Goal: Transaction & Acquisition: Purchase product/service

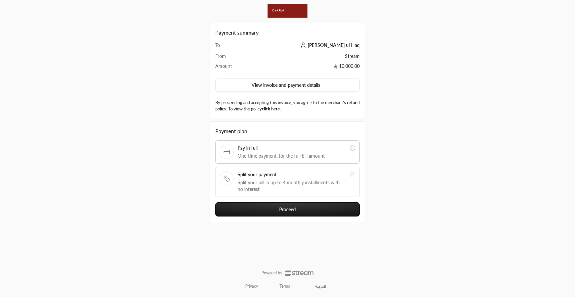
click at [276, 181] on span "Split your bill in up to 4 monthly installments with no interest" at bounding box center [291, 185] width 108 height 13
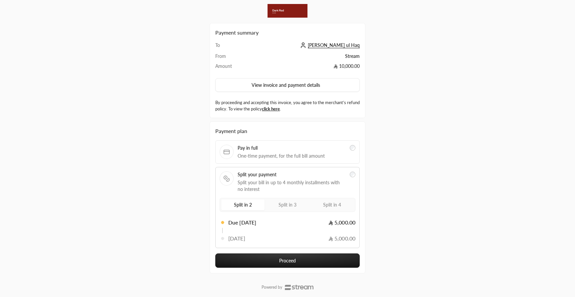
click at [327, 202] on label "Split in 4" at bounding box center [331, 205] width 43 height 11
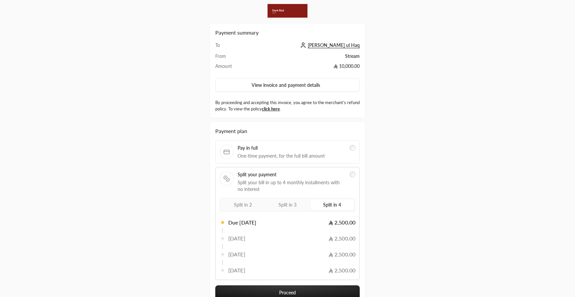
scroll to position [47, 0]
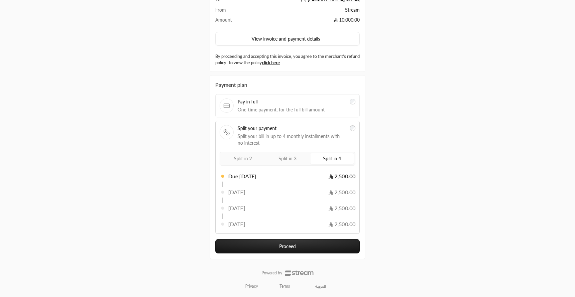
click at [304, 247] on button "Proceed" at bounding box center [287, 246] width 144 height 14
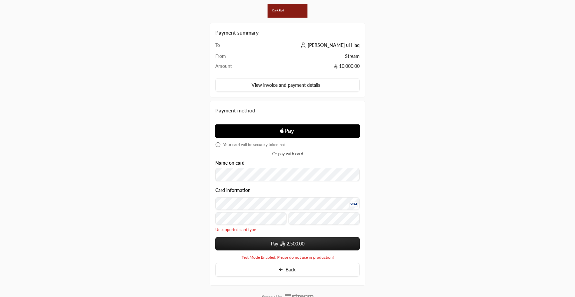
click at [266, 242] on button "Pay 2,500.00" at bounding box center [287, 243] width 144 height 13
click at [293, 241] on span "2,500.00" at bounding box center [295, 243] width 18 height 7
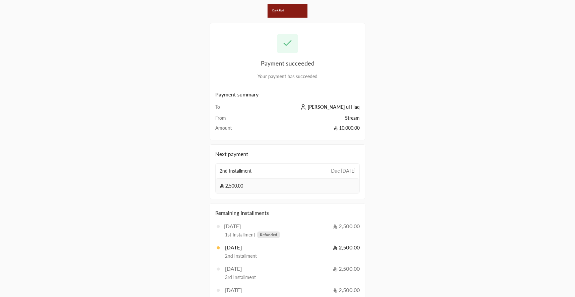
click at [442, 72] on div "Payment succeeded Your payment has succeeded Payment summary To Ibtisam ul Haq …" at bounding box center [287, 165] width 575 height 331
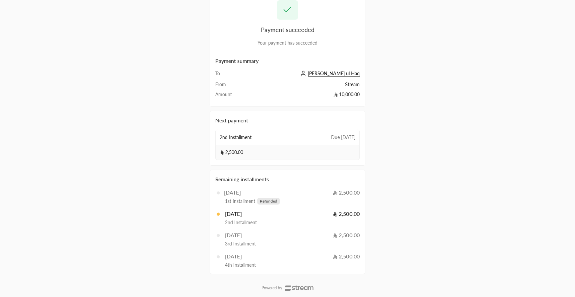
click at [339, 74] on span "[PERSON_NAME] ul Haq" at bounding box center [334, 74] width 52 height 6
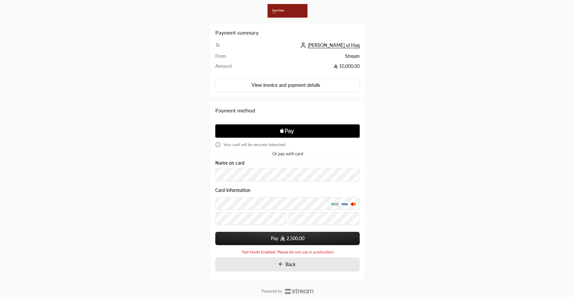
click at [283, 268] on button "Back" at bounding box center [287, 264] width 144 height 14
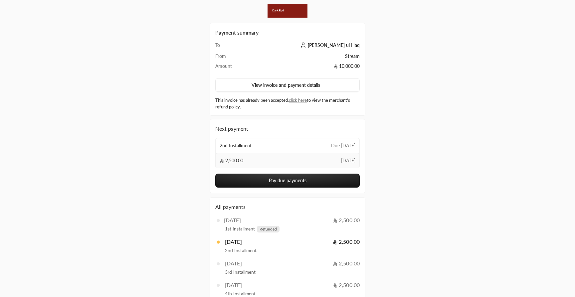
scroll to position [44, 0]
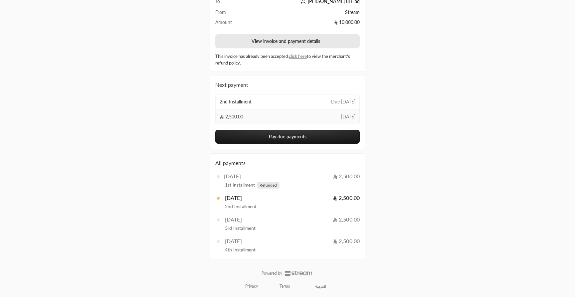
click at [292, 41] on button "View invoice and payment details" at bounding box center [287, 41] width 144 height 14
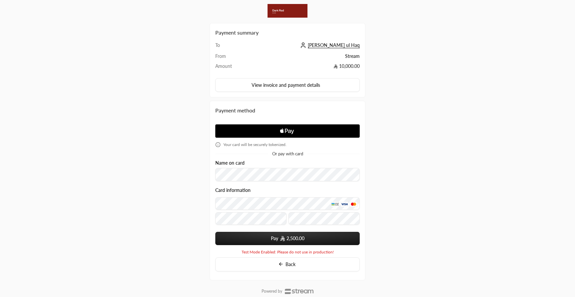
click at [339, 45] on span "[PERSON_NAME] ul Haq" at bounding box center [334, 45] width 52 height 6
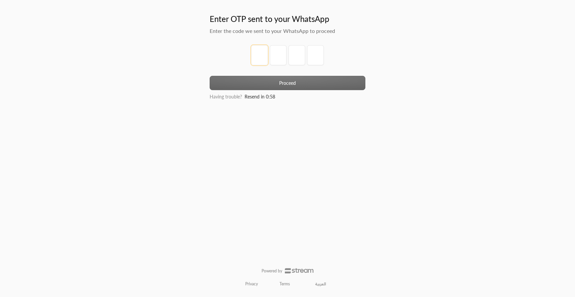
click at [260, 53] on input "tel" at bounding box center [259, 55] width 17 height 20
type input "1"
type input "2"
type input "3"
type input "4"
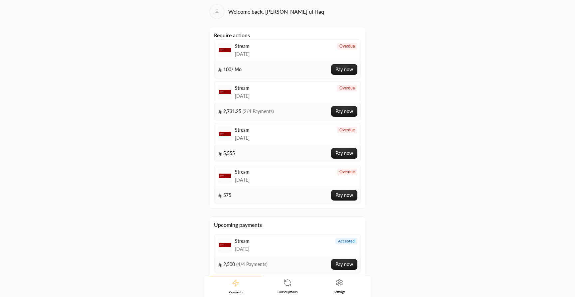
click at [342, 287] on link "Settings" at bounding box center [339, 286] width 52 height 21
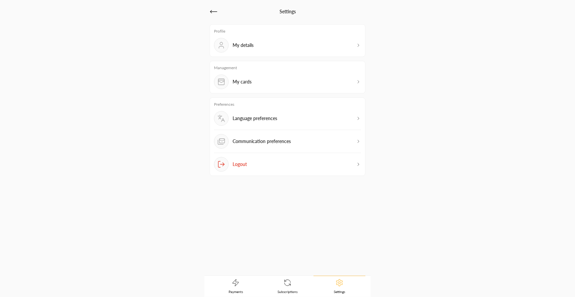
click at [293, 75] on div "My cards" at bounding box center [287, 81] width 147 height 15
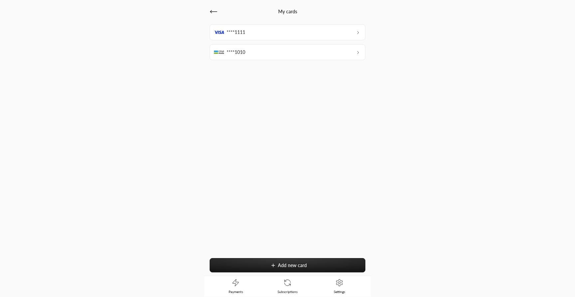
click at [273, 36] on div "****1111" at bounding box center [288, 32] width 156 height 16
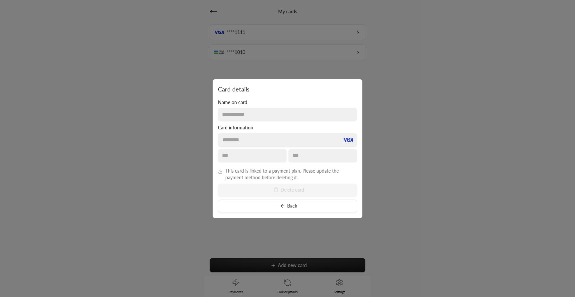
click at [387, 162] on div at bounding box center [287, 148] width 575 height 297
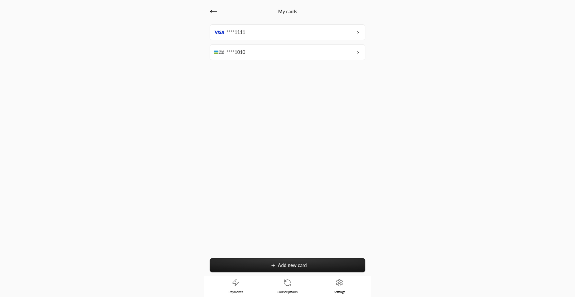
click at [320, 55] on div "****1010" at bounding box center [288, 52] width 156 height 16
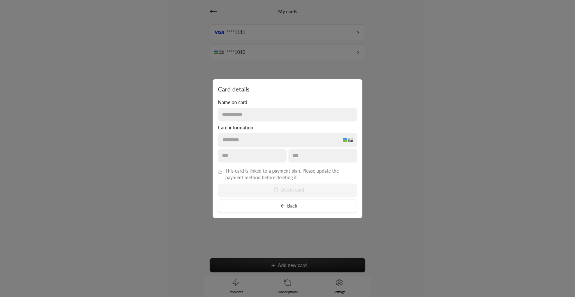
click at [314, 27] on div at bounding box center [287, 148] width 575 height 297
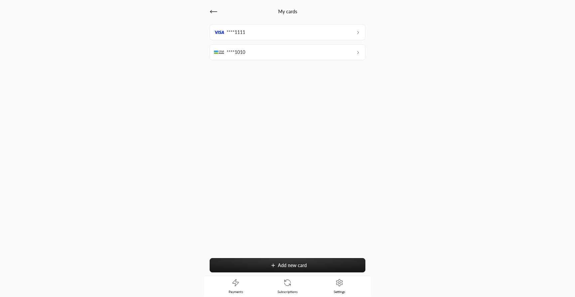
click at [295, 266] on span "Add new card" at bounding box center [292, 265] width 29 height 6
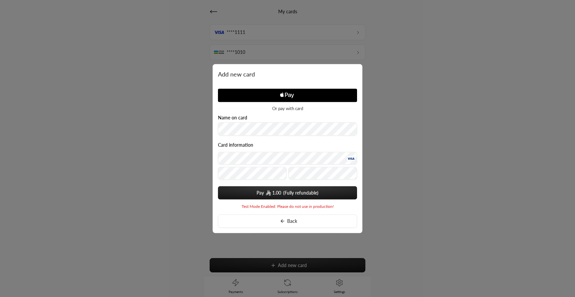
click at [233, 183] on form "Name on card Card information Pay 1.00 You card data will be saved upon submit." at bounding box center [287, 157] width 139 height 85
click at [296, 192] on button "Pay 1.00" at bounding box center [287, 192] width 139 height 13
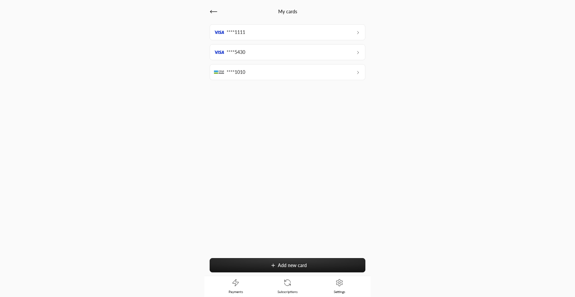
click at [213, 12] on icon at bounding box center [213, 12] width 7 height 0
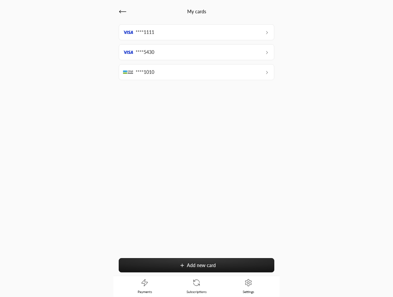
click at [357, 55] on div "My cards ****1111 ****5430 ****1010 Add new card Payments Subscriptions Settings" at bounding box center [196, 148] width 393 height 297
click at [121, 12] on icon at bounding box center [122, 12] width 7 height 0
click at [248, 285] on icon at bounding box center [248, 283] width 8 height 8
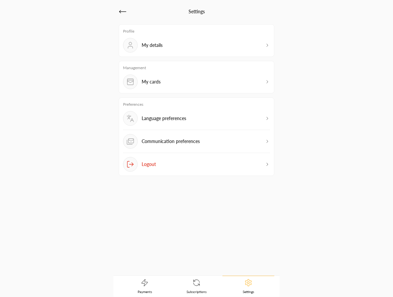
click at [181, 78] on div "My cards" at bounding box center [196, 81] width 147 height 15
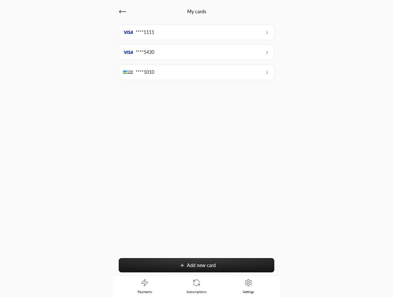
click at [122, 13] on icon at bounding box center [123, 12] width 8 height 8
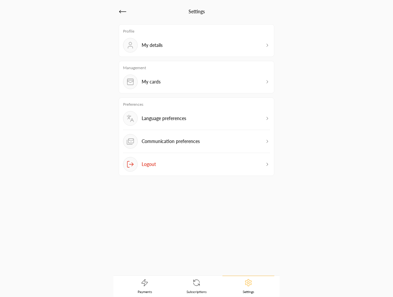
click at [122, 13] on icon at bounding box center [123, 12] width 8 height 8
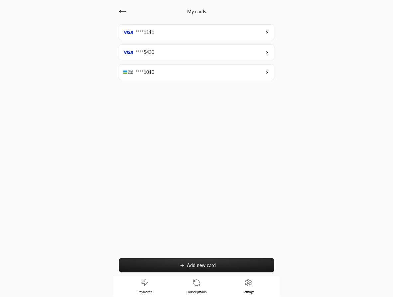
click at [122, 12] on icon at bounding box center [123, 12] width 8 height 8
click at [124, 11] on icon at bounding box center [123, 12] width 8 height 8
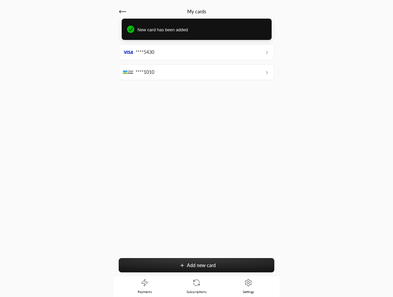
click at [258, 63] on div "****1111 ****5430 ****1010 Add new card" at bounding box center [197, 149] width 156 height 251
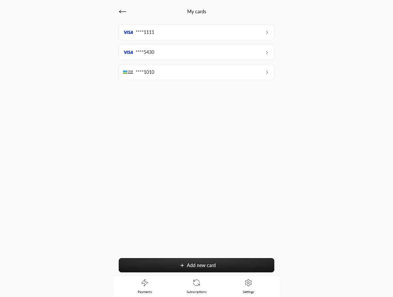
click at [253, 32] on div "New card has been added" at bounding box center [196, 23] width 393 height 21
click at [253, 32] on div "****1111" at bounding box center [197, 32] width 156 height 16
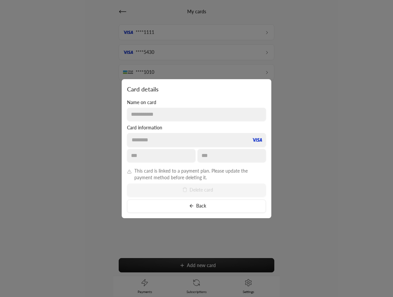
click at [305, 90] on div at bounding box center [196, 148] width 393 height 297
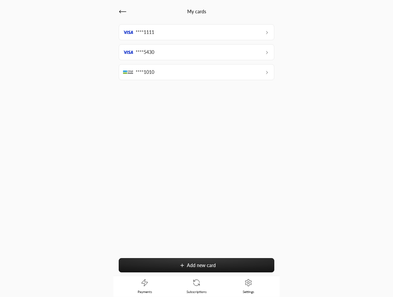
click at [203, 58] on div "****5430" at bounding box center [197, 52] width 156 height 16
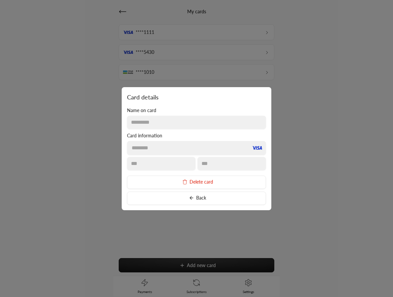
click at [210, 183] on button "Delete card" at bounding box center [196, 182] width 139 height 13
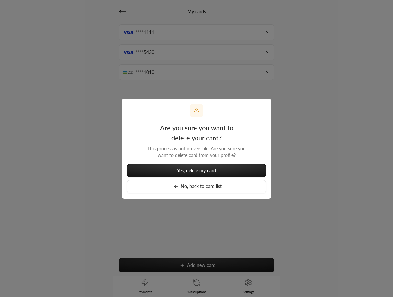
click at [214, 169] on span "Yes, delete my card" at bounding box center [196, 171] width 39 height 6
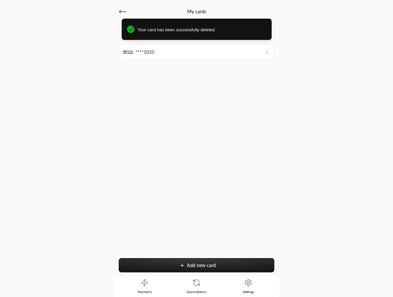
click at [249, 131] on div "****1111 ****1010 Add new card" at bounding box center [197, 149] width 156 height 251
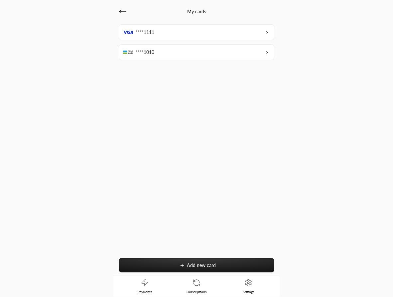
click at [122, 11] on icon at bounding box center [123, 12] width 8 height 8
click at [145, 285] on icon at bounding box center [145, 282] width 6 height 7
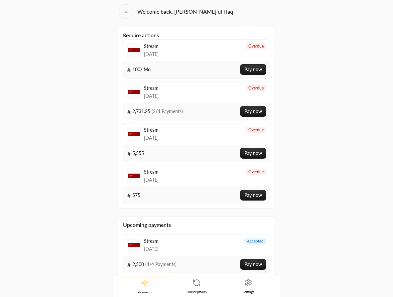
click at [240, 285] on link "Settings" at bounding box center [248, 286] width 52 height 21
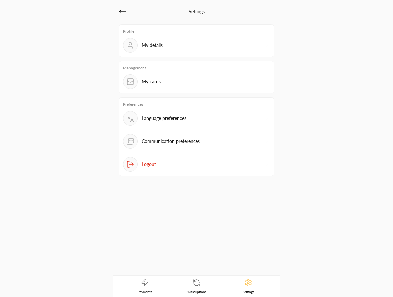
click at [123, 9] on icon at bounding box center [123, 12] width 8 height 8
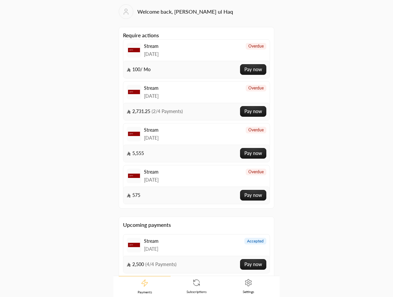
click at [251, 284] on icon at bounding box center [248, 282] width 6 height 7
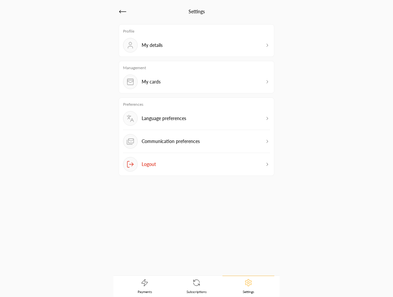
click at [190, 83] on div "My cards" at bounding box center [196, 81] width 147 height 15
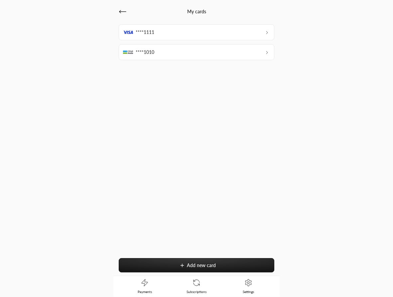
click at [122, 12] on icon at bounding box center [123, 12] width 8 height 8
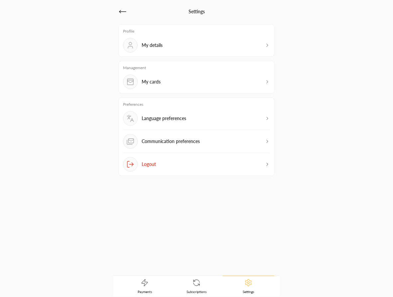
click at [179, 48] on div "My details" at bounding box center [196, 45] width 147 height 15
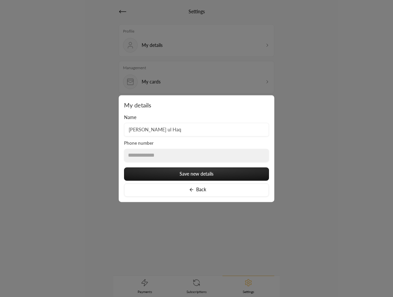
click at [296, 131] on div at bounding box center [196, 148] width 393 height 297
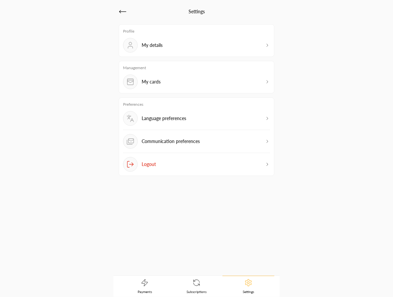
click at [205, 124] on div "Language preferences" at bounding box center [196, 120] width 147 height 19
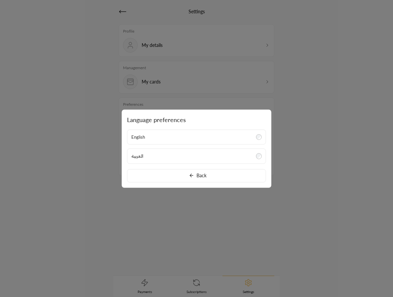
click at [315, 114] on div at bounding box center [196, 148] width 393 height 297
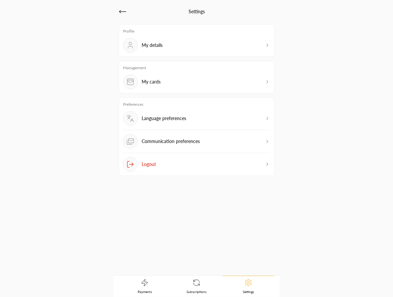
click at [224, 142] on div "Communication preferences" at bounding box center [196, 143] width 147 height 19
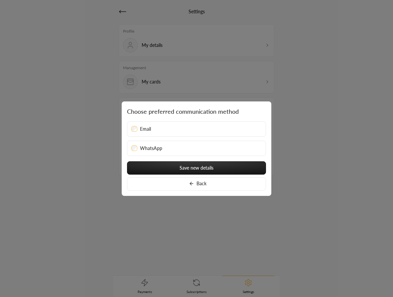
click at [321, 127] on div at bounding box center [196, 148] width 393 height 297
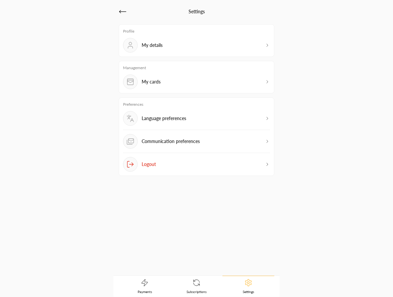
click at [181, 137] on div "Communication preferences" at bounding box center [161, 141] width 77 height 15
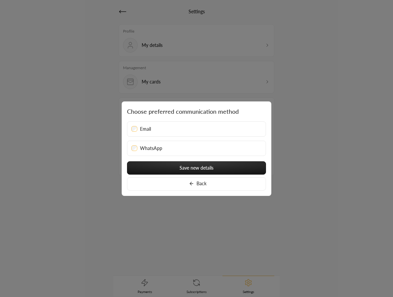
click at [146, 148] on span "WhatsApp" at bounding box center [151, 148] width 22 height 7
click at [146, 131] on span "Email" at bounding box center [145, 129] width 11 height 7
click at [136, 154] on div "WhatsApp" at bounding box center [196, 148] width 139 height 15
click at [81, 169] on div at bounding box center [196, 148] width 393 height 297
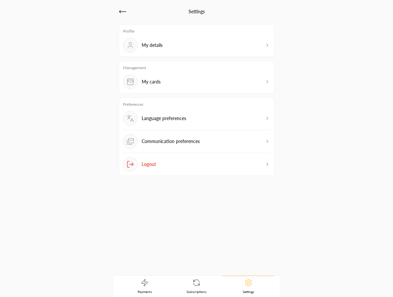
click at [184, 142] on p "Communication preferences" at bounding box center [171, 141] width 58 height 7
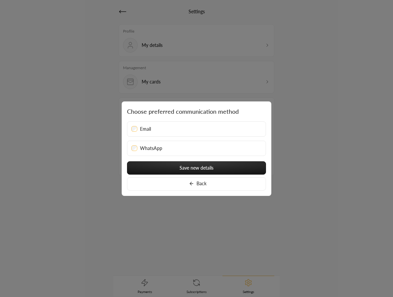
click at [296, 174] on div at bounding box center [196, 148] width 393 height 297
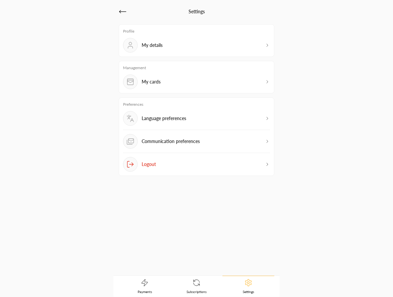
click at [122, 11] on icon at bounding box center [123, 12] width 8 height 8
